Goal: Complete application form: Complete application form

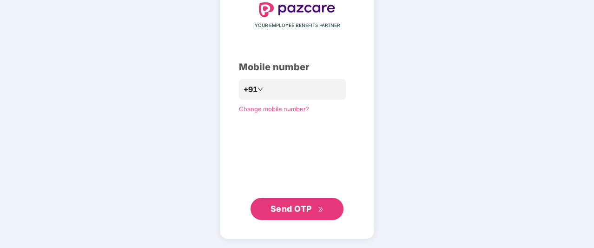
scroll to position [59, 0]
click at [309, 204] on span "Send OTP" at bounding box center [290, 209] width 41 height 10
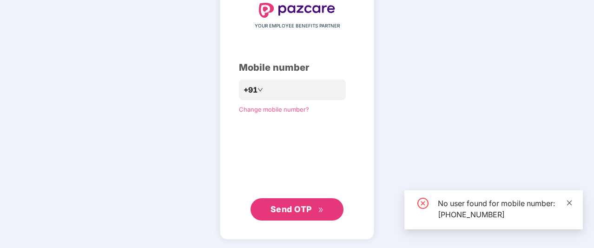
click at [569, 202] on icon "close" at bounding box center [569, 202] width 5 height 5
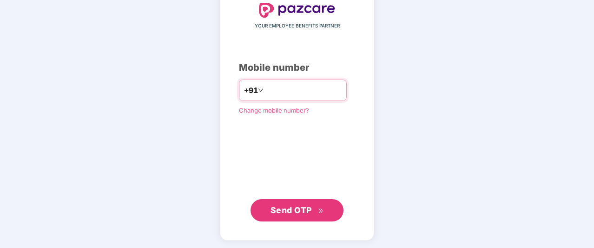
click at [316, 86] on input "**********" at bounding box center [303, 90] width 76 height 15
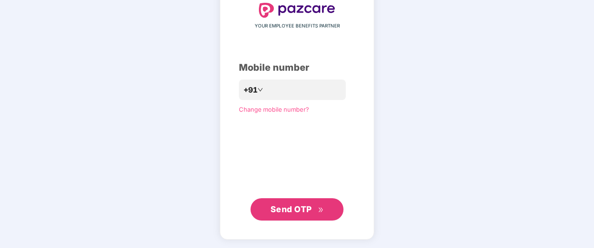
click at [305, 208] on span "Send OTP" at bounding box center [290, 209] width 41 height 10
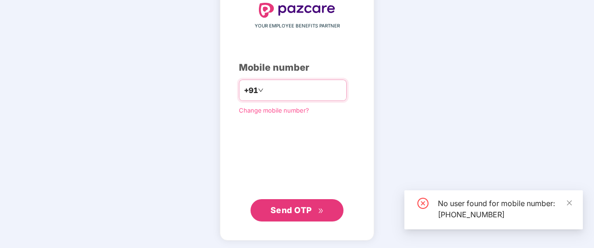
click at [322, 92] on input "**********" at bounding box center [303, 90] width 76 height 15
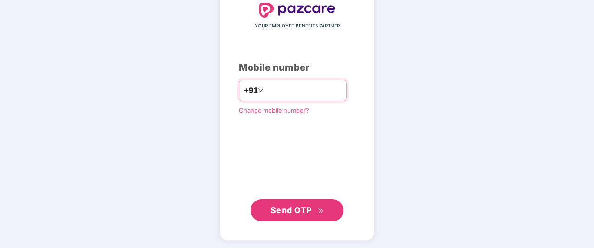
type input "*"
type input "**********"
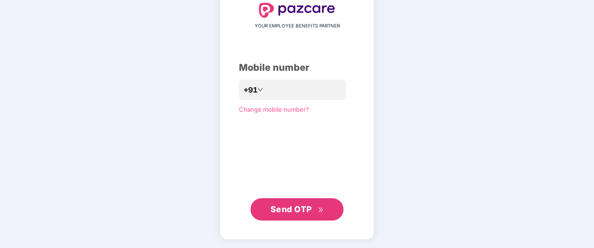
click at [287, 110] on span "Change mobile number?" at bounding box center [274, 108] width 70 height 7
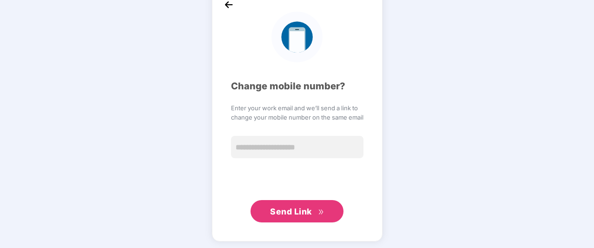
click at [232, 4] on img at bounding box center [229, 5] width 14 height 14
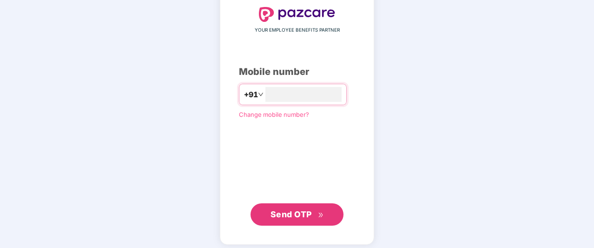
type input "**********"
click at [305, 212] on span "Send OTP" at bounding box center [290, 213] width 41 height 10
click at [308, 210] on span "Send OTP" at bounding box center [290, 213] width 41 height 10
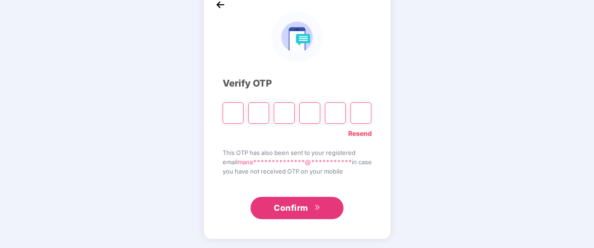
type input "*"
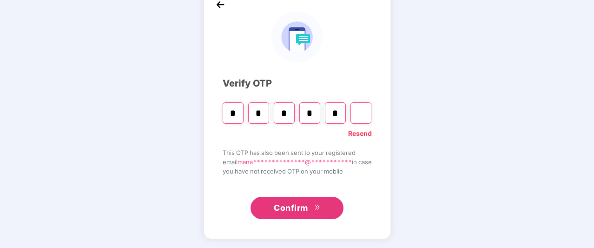
type input "*"
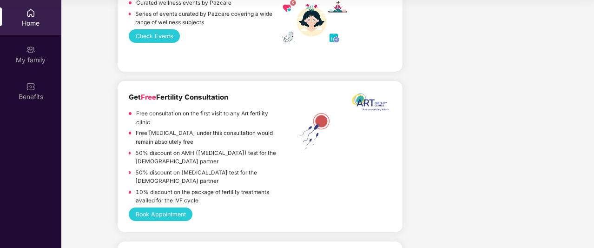
scroll to position [1212, 0]
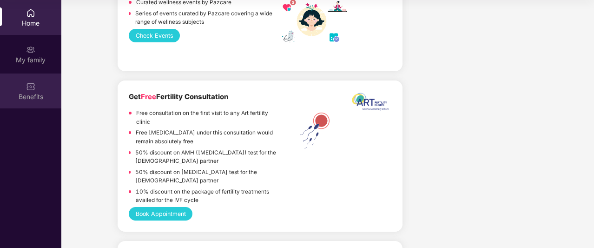
click at [32, 91] on img at bounding box center [30, 86] width 9 height 9
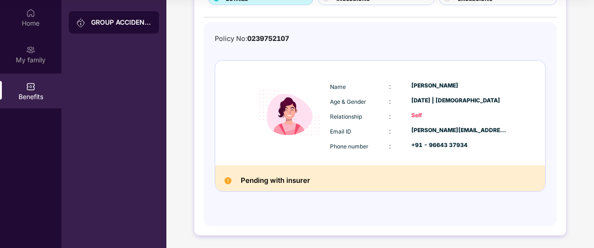
scroll to position [0, 0]
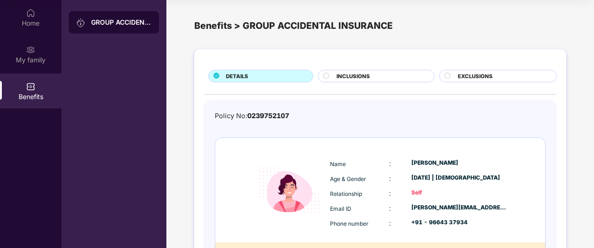
click at [364, 79] on span "INCLUSIONS" at bounding box center [352, 76] width 33 height 8
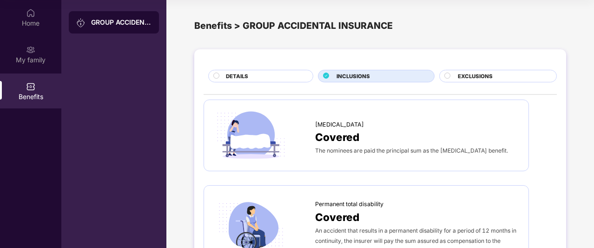
click at [489, 79] on span "EXCLUSIONS" at bounding box center [475, 76] width 35 height 8
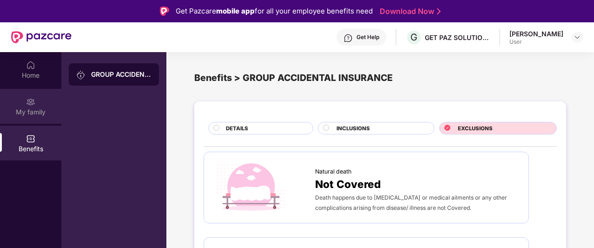
click at [25, 106] on div "My family" at bounding box center [30, 106] width 61 height 35
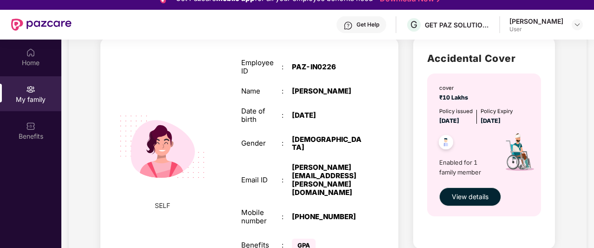
scroll to position [52, 0]
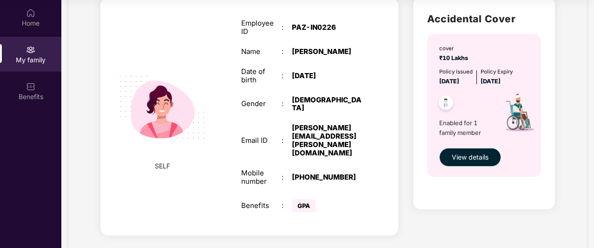
click at [475, 155] on span "View details" at bounding box center [470, 157] width 37 height 10
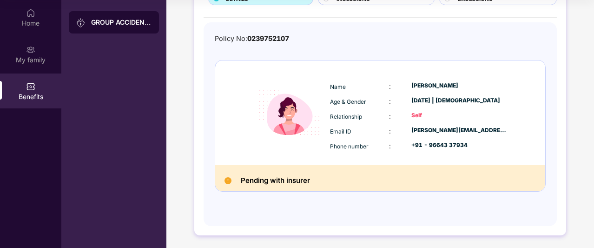
scroll to position [0, 0]
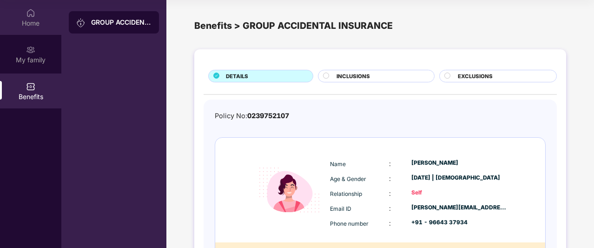
click at [23, 19] on div "Home" at bounding box center [30, 23] width 61 height 9
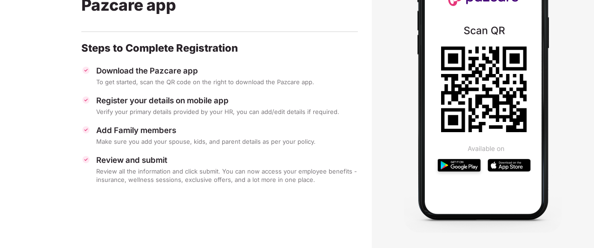
scroll to position [0, 1]
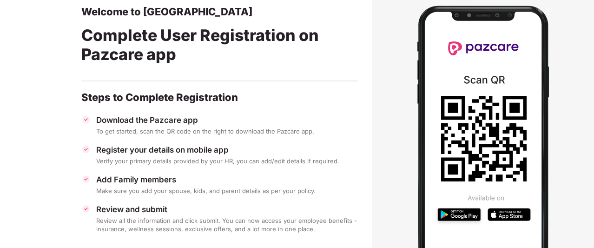
scroll to position [51, 0]
